Goal: Find contact information: Find contact information

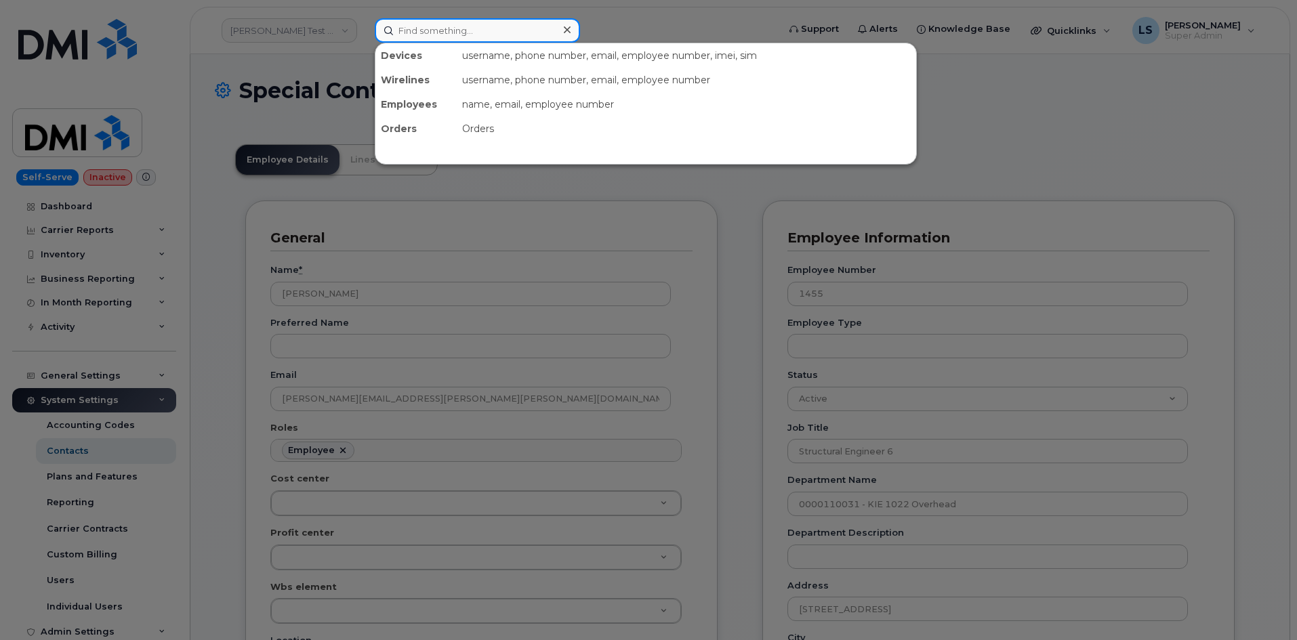
click at [439, 40] on input at bounding box center [477, 30] width 205 height 24
drag, startPoint x: 303, startPoint y: 90, endPoint x: 305, endPoint y: 57, distance: 33.3
click at [303, 87] on div at bounding box center [648, 320] width 1297 height 640
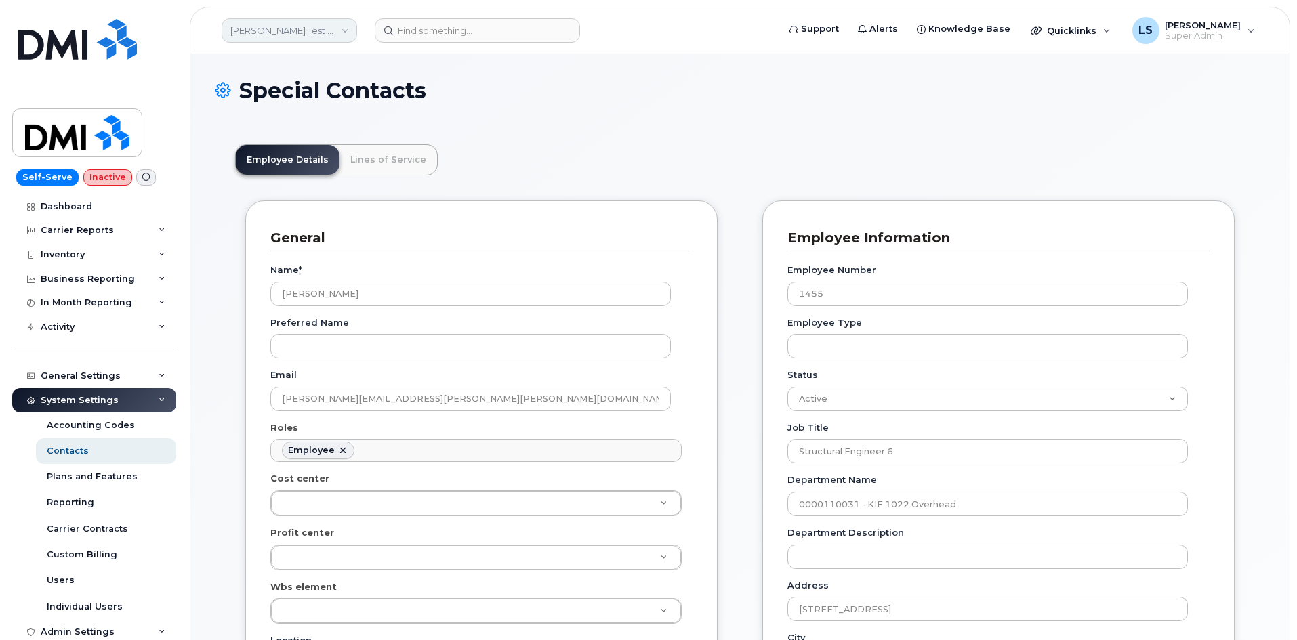
click at [316, 28] on link "[PERSON_NAME] Test Enviroment" at bounding box center [289, 30] width 135 height 24
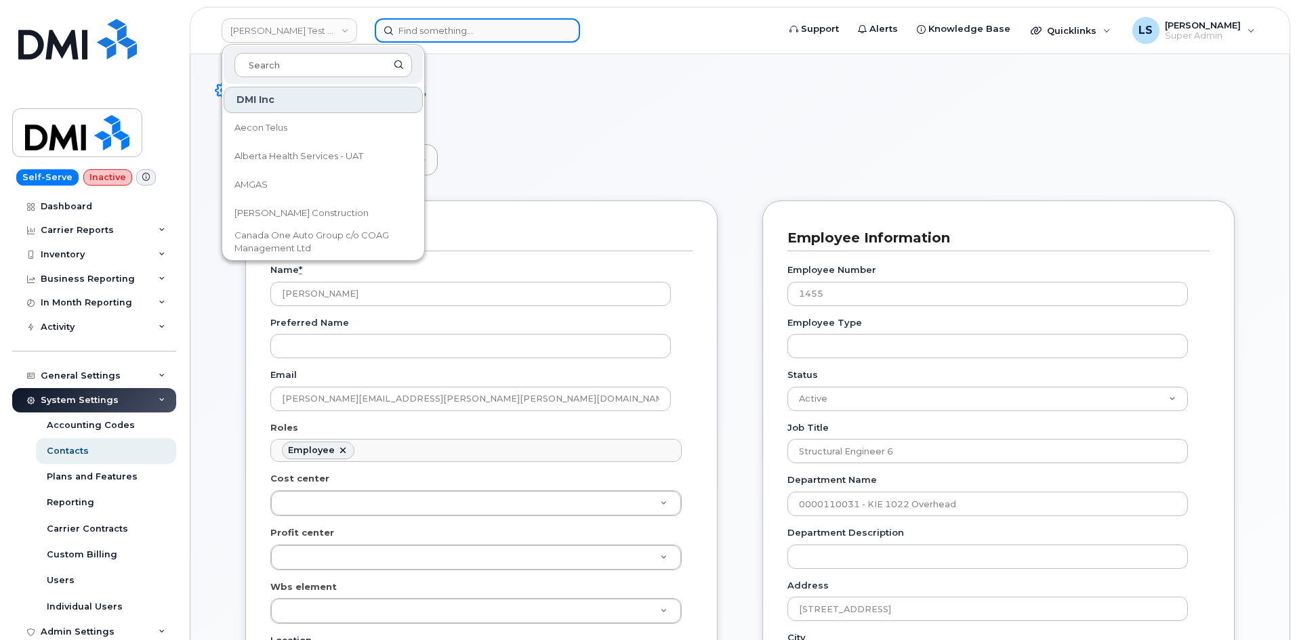
click at [431, 30] on input at bounding box center [477, 30] width 205 height 24
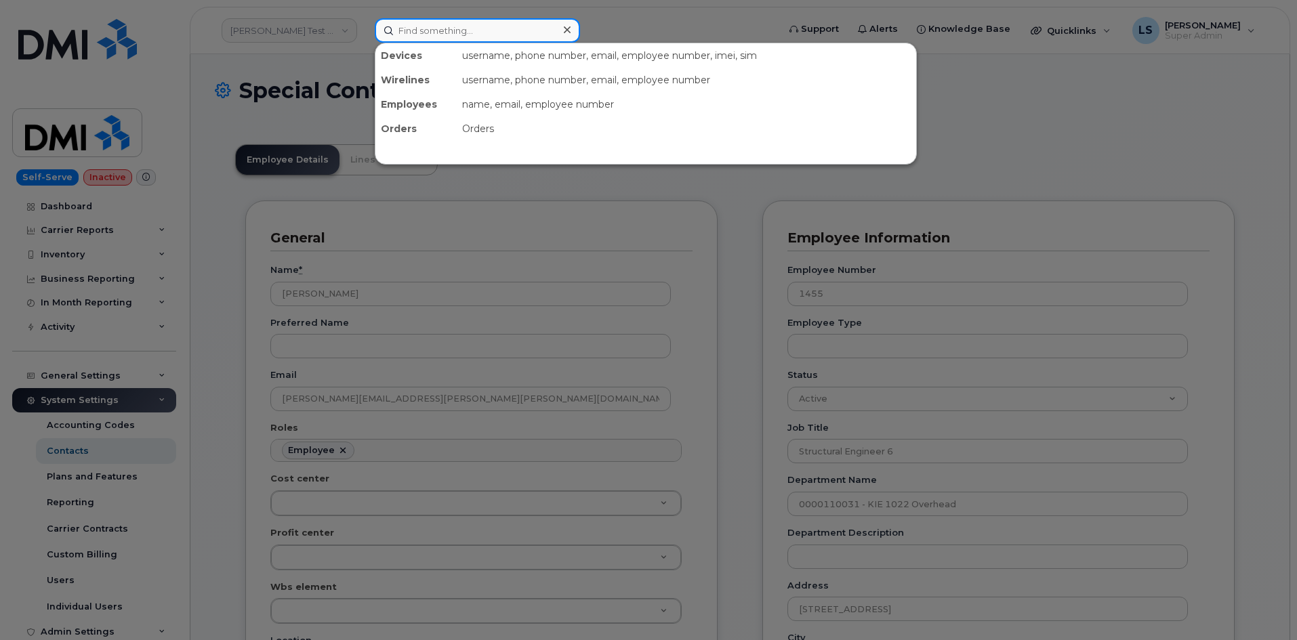
paste input "[PERSON_NAME]"
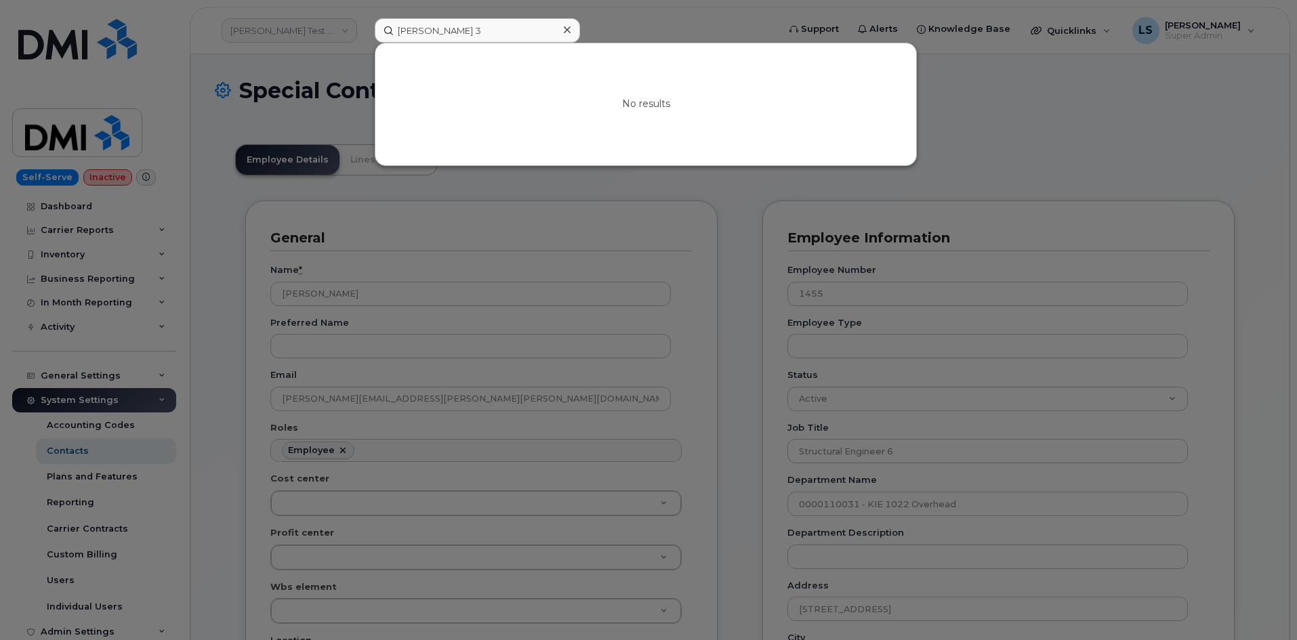
click at [306, 103] on div at bounding box center [648, 320] width 1297 height 640
drag, startPoint x: 511, startPoint y: 29, endPoint x: 211, endPoint y: 24, distance: 300.2
click at [364, 24] on div "[PERSON_NAME] 3 No results" at bounding box center [572, 30] width 416 height 24
paste input "6468720510"
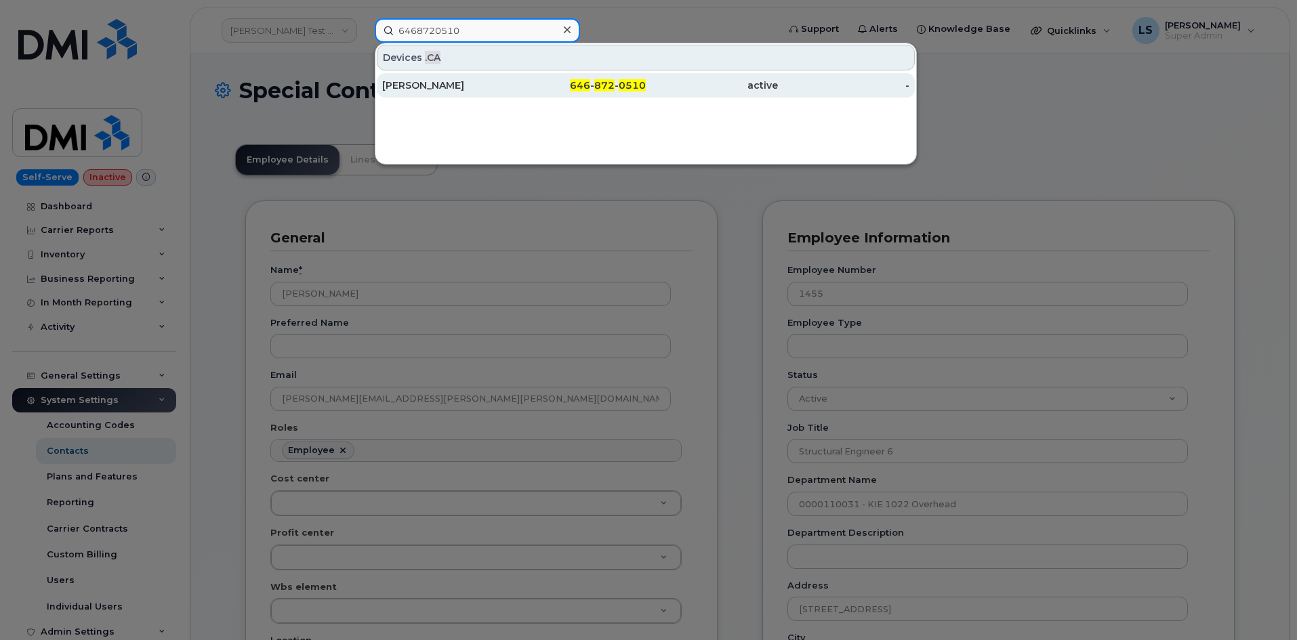
type input "6468720510"
click at [646, 74] on div "646 - 872 - 0510" at bounding box center [712, 85] width 132 height 24
